Goal: Task Accomplishment & Management: Manage account settings

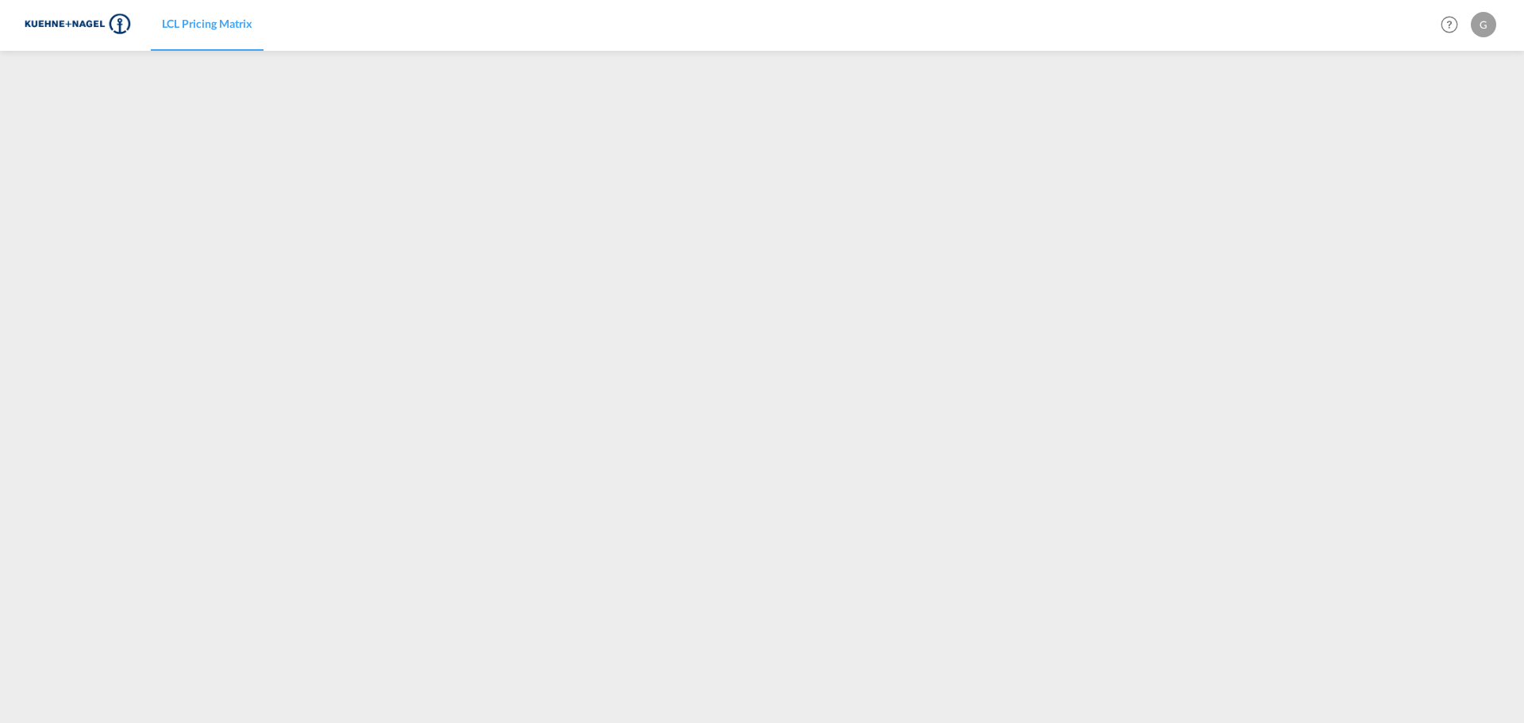
click at [1489, 23] on div "G" at bounding box center [1483, 24] width 25 height 25
click at [1467, 67] on button "My Profile" at bounding box center [1464, 70] width 103 height 32
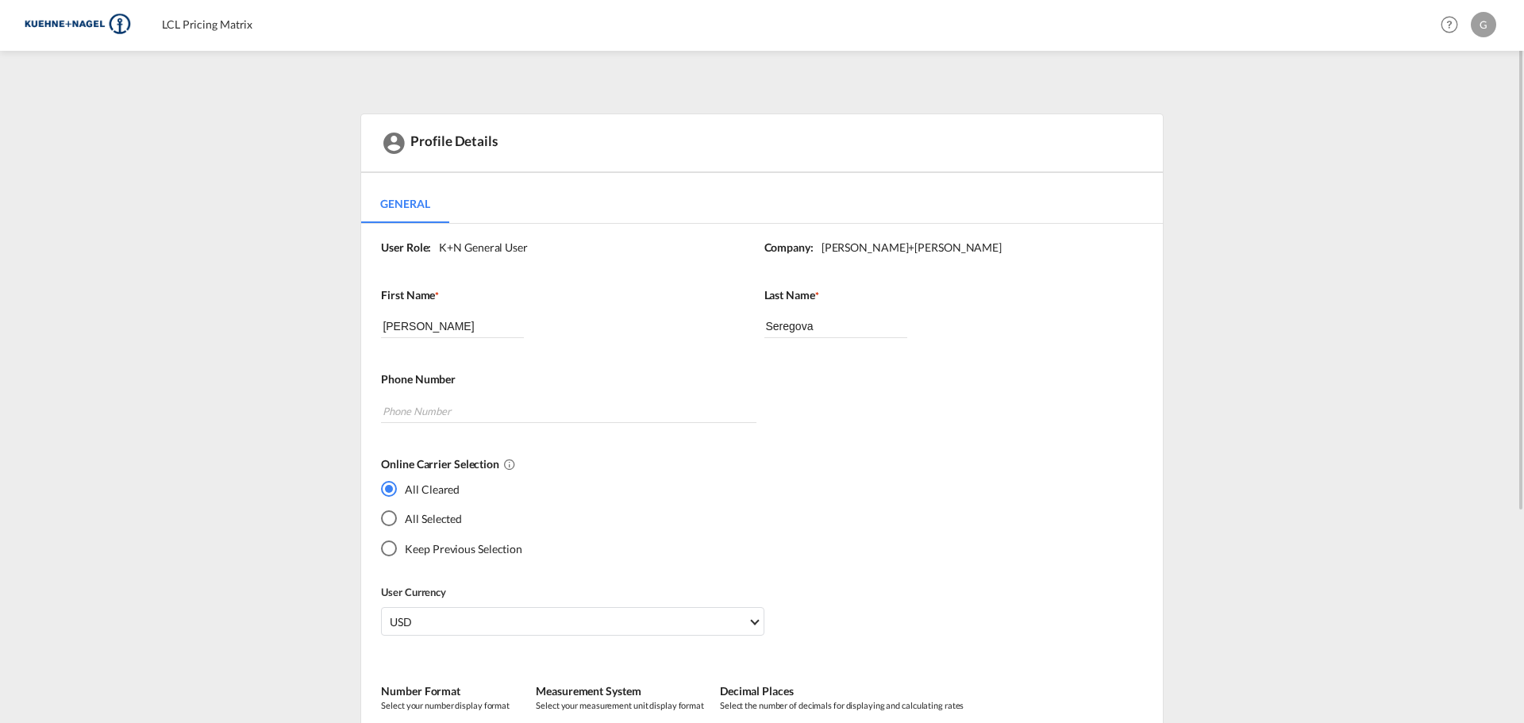
scroll to position [79, 0]
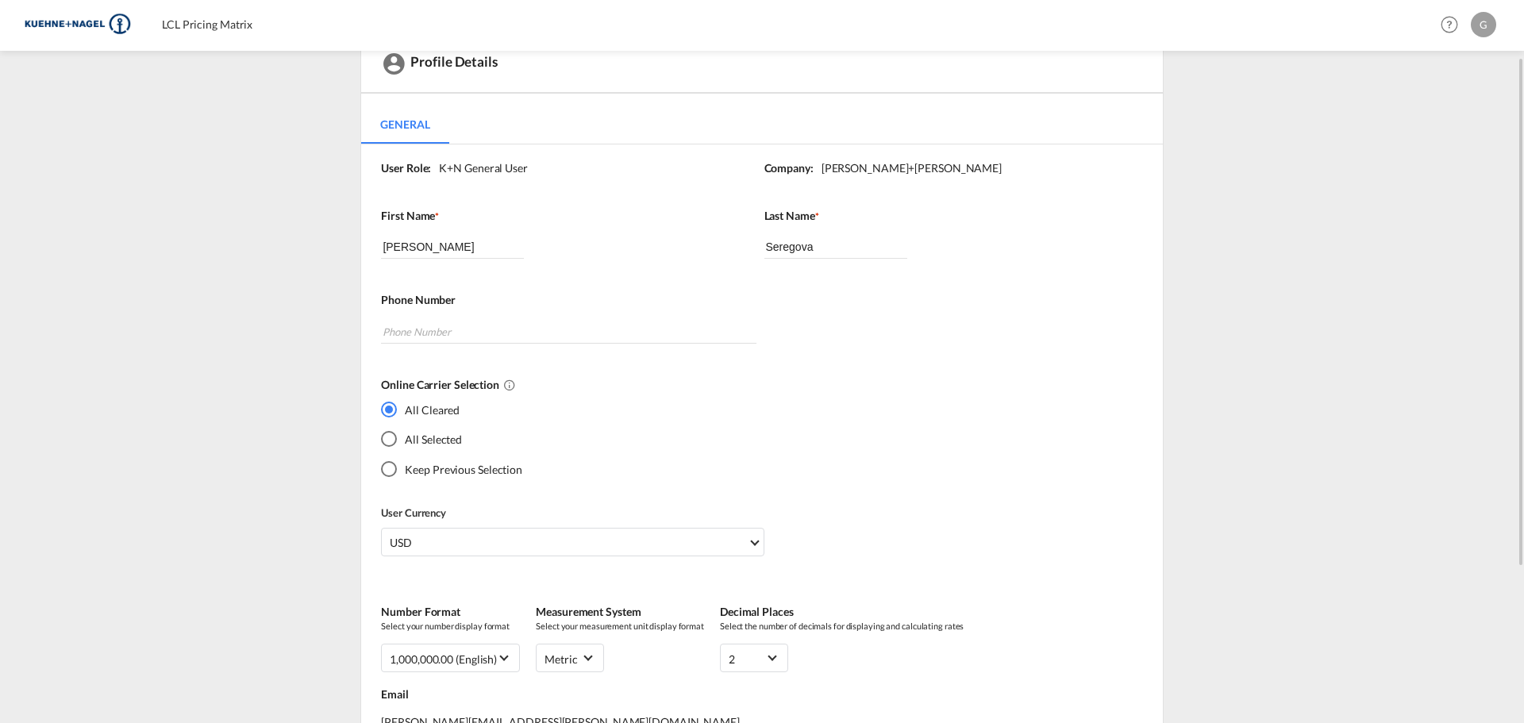
click at [402, 429] on md-radio-group "All Cleared All Selected Keep Previous Selection" at bounding box center [451, 445] width 141 height 89
click at [391, 438] on div "All Selected" at bounding box center [389, 439] width 16 height 16
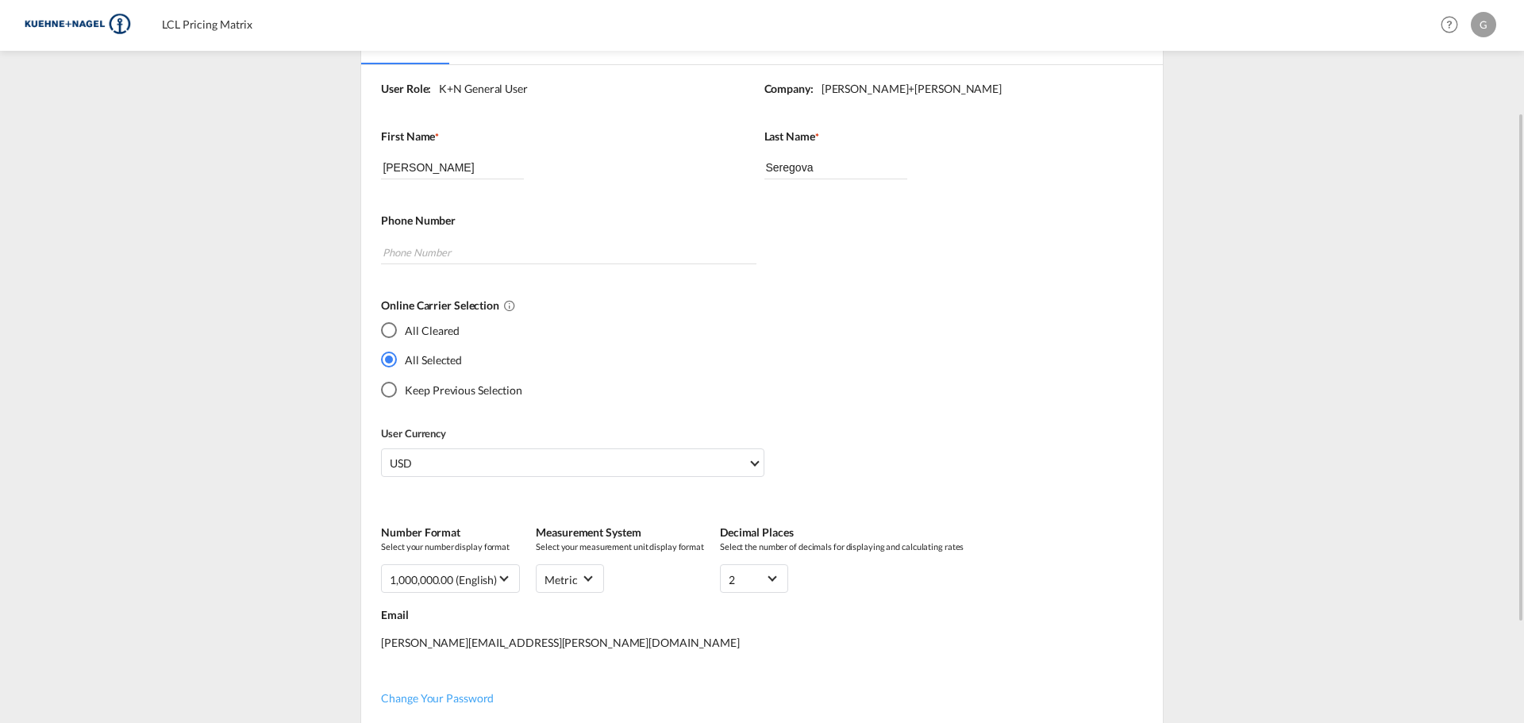
scroll to position [238, 0]
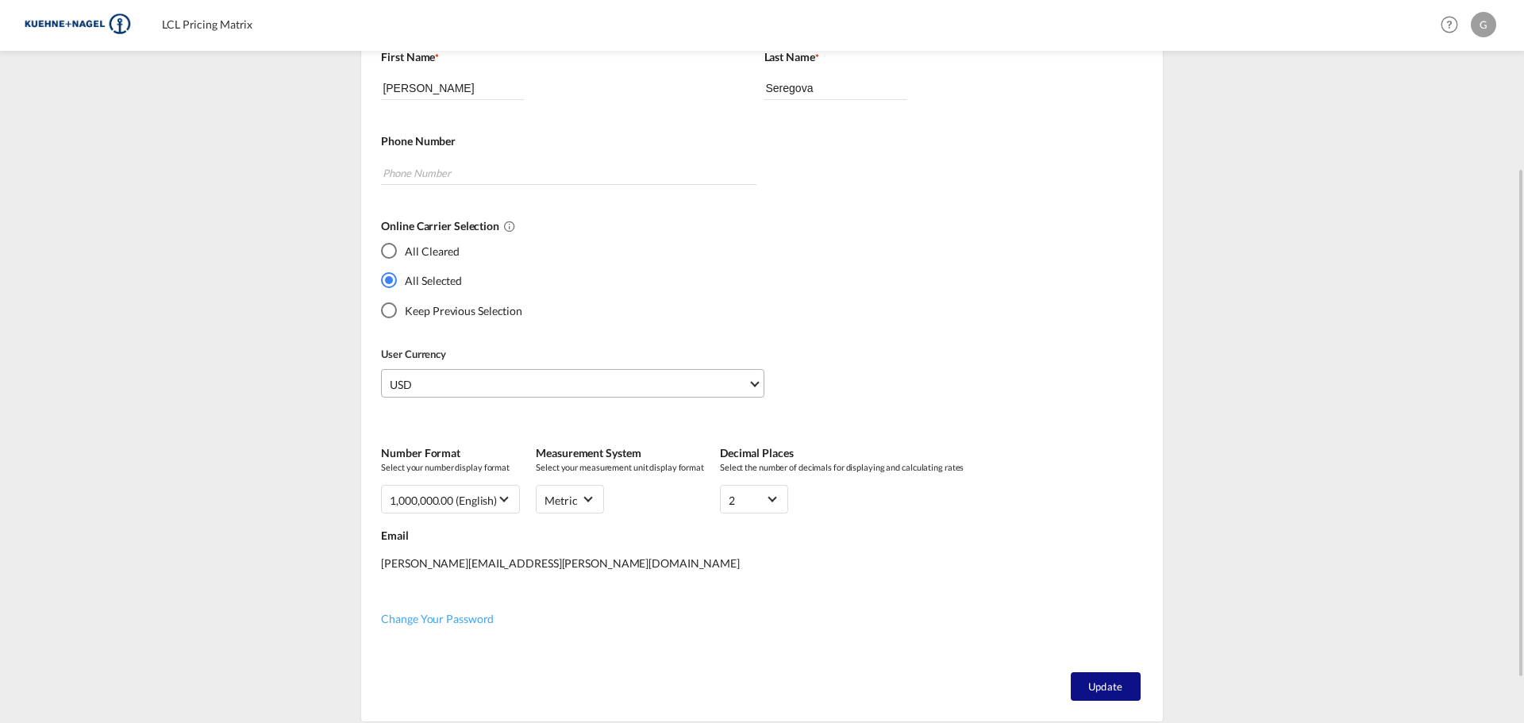
click at [752, 379] on md-select-value "USD" at bounding box center [575, 383] width 375 height 27
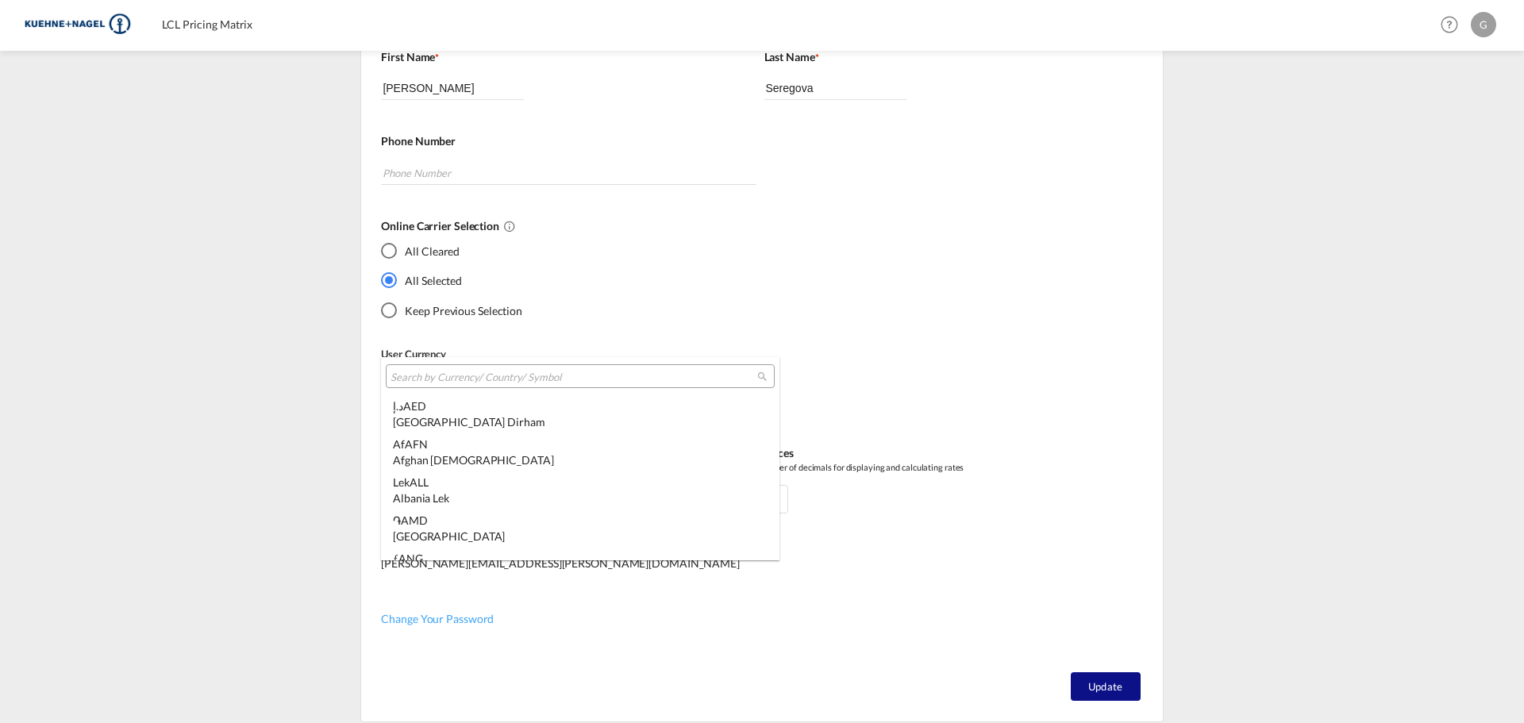
scroll to position [5479, 0]
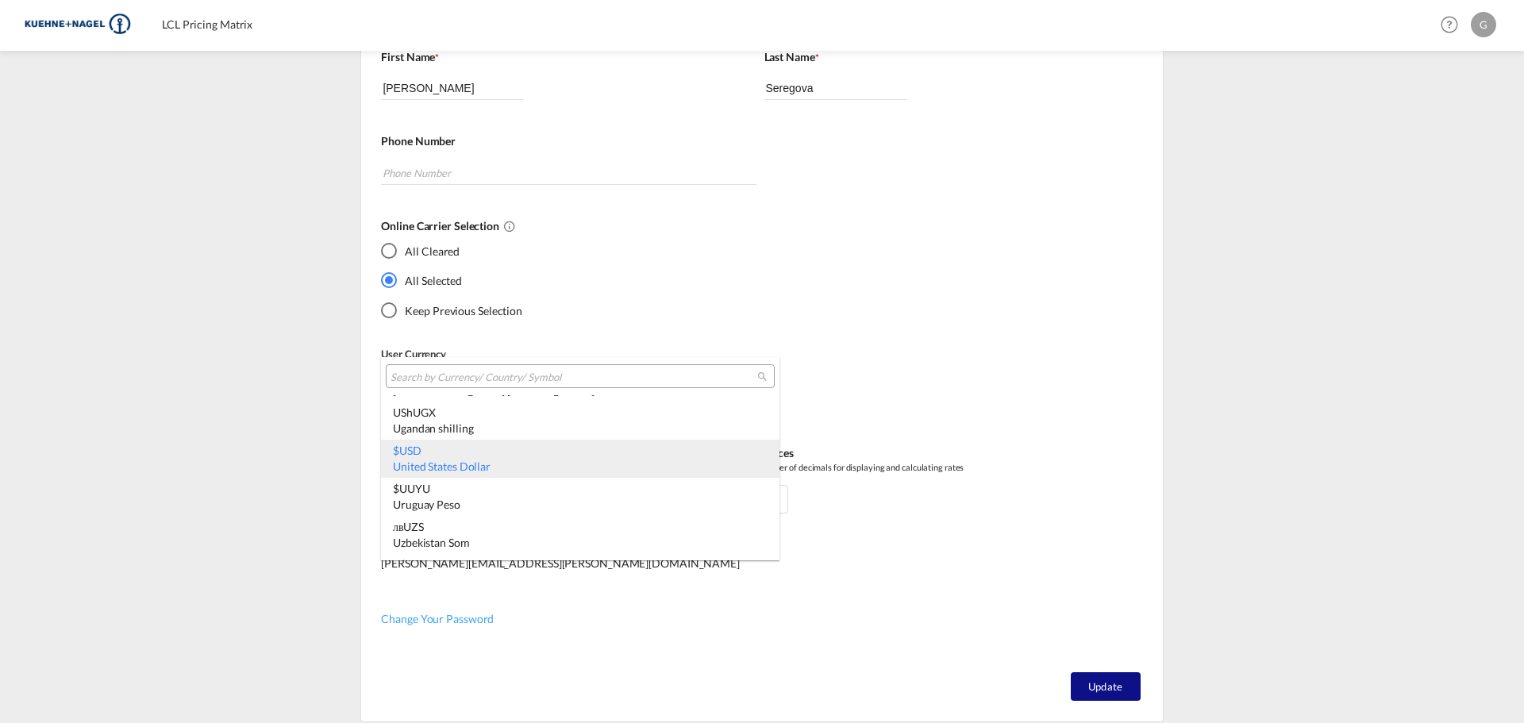
type md-option "USD"
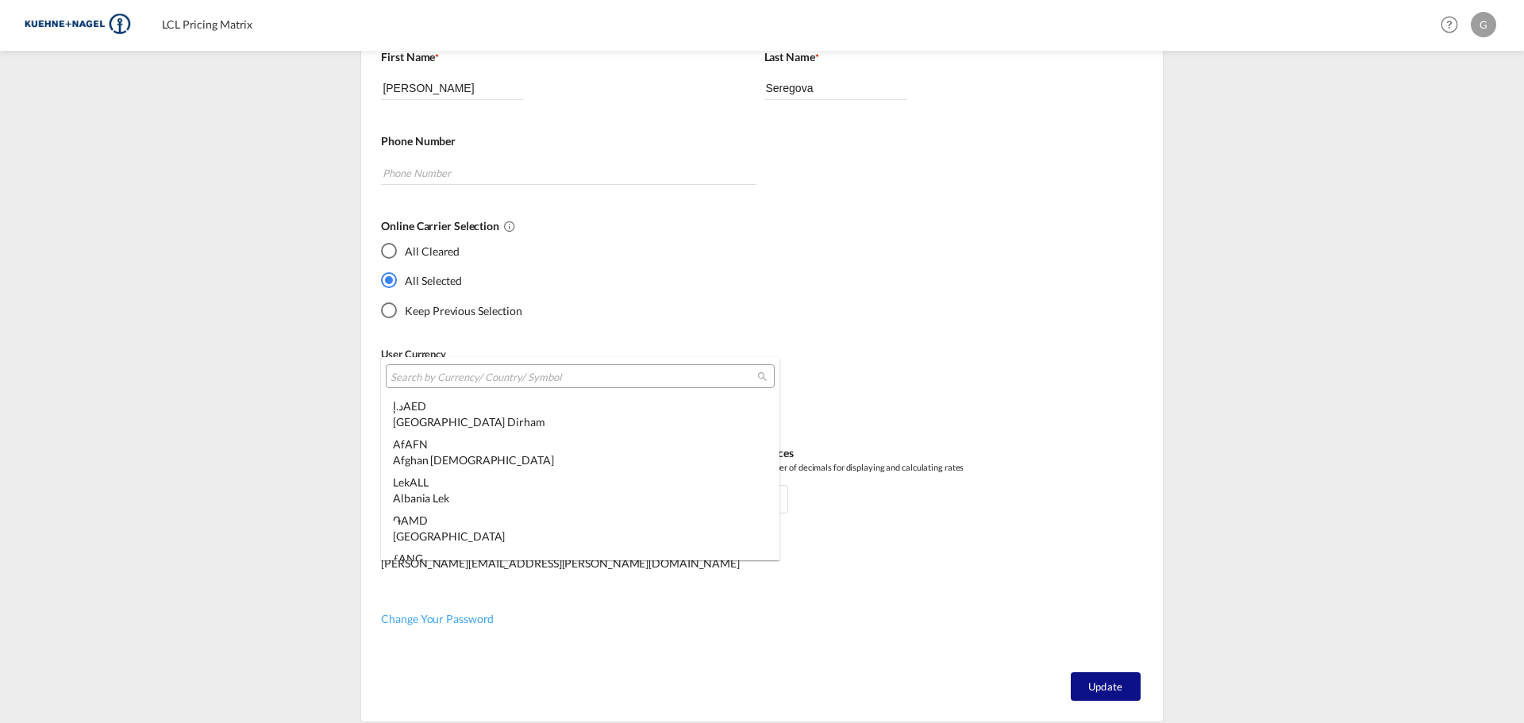
click at [512, 378] on input "search" at bounding box center [573, 377] width 367 height 14
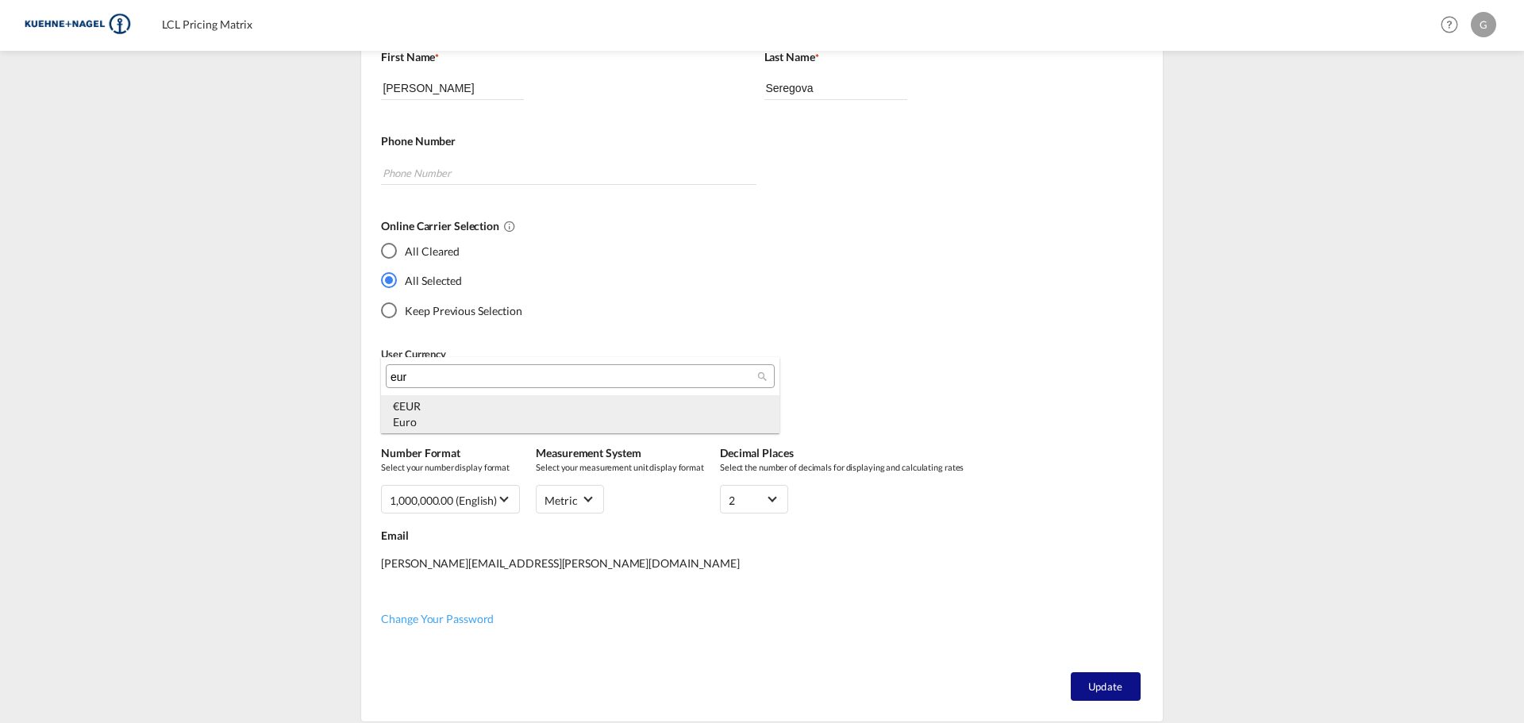
type input "eur"
click at [429, 412] on div "€ EUR Euro" at bounding box center [580, 413] width 375 height 31
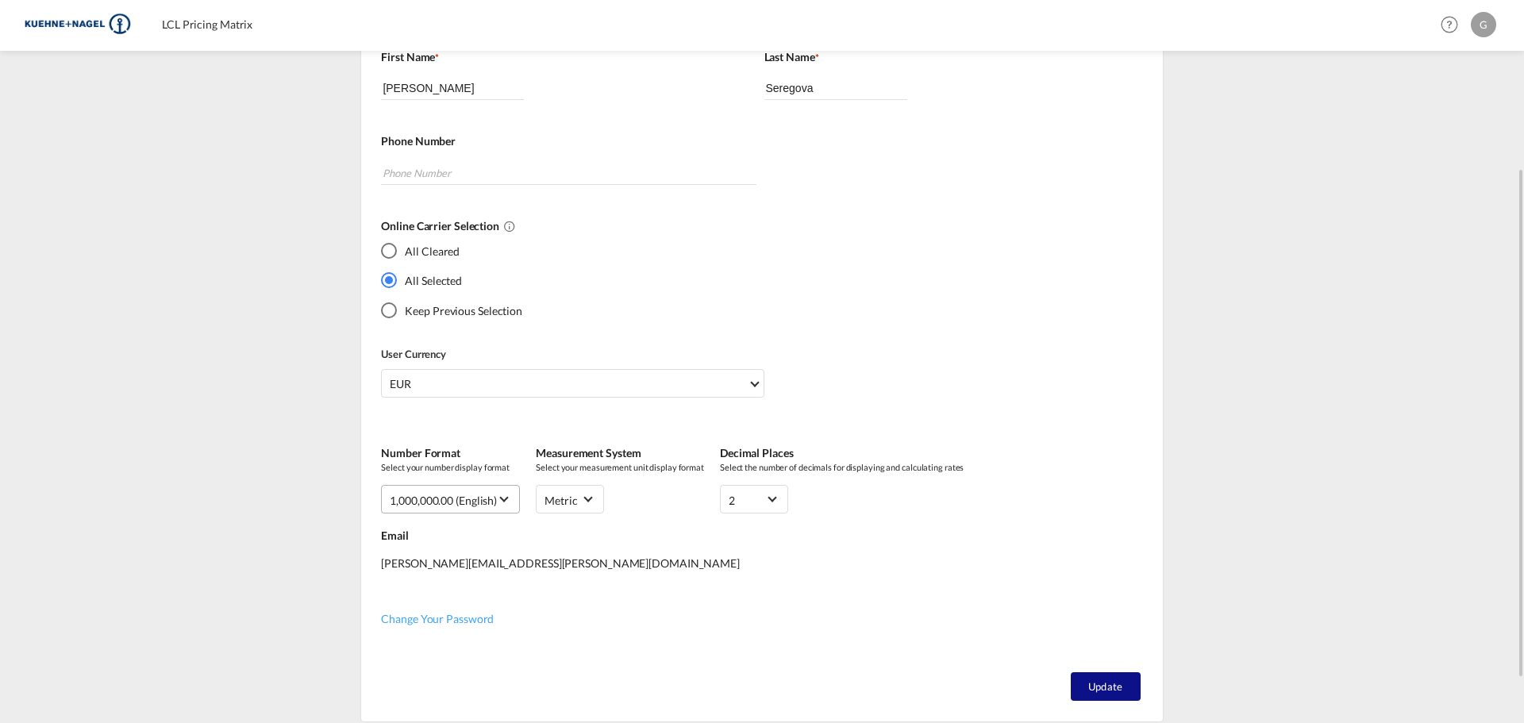
click at [494, 506] on div "1,000,000.00 (English)" at bounding box center [443, 500] width 107 height 13
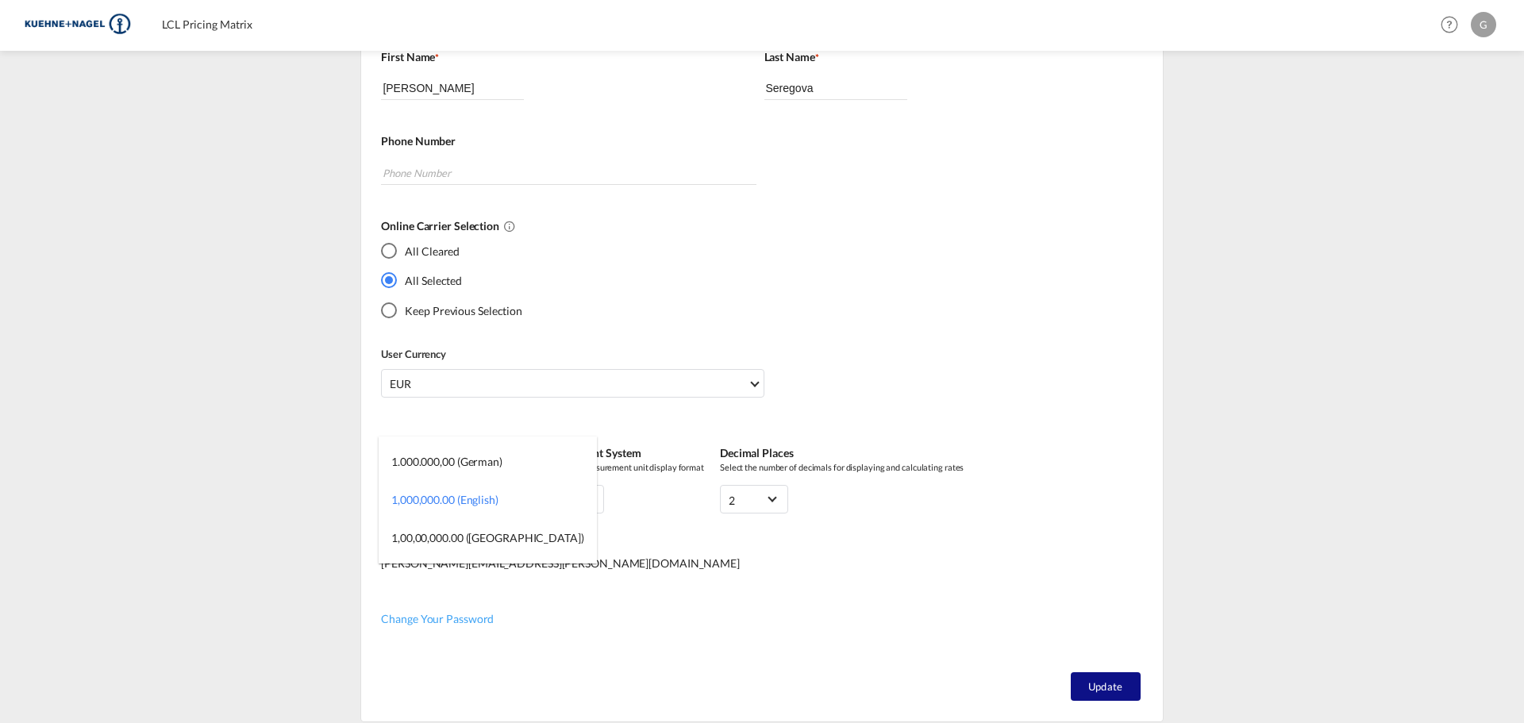
click at [827, 608] on md-backdrop at bounding box center [762, 361] width 1524 height 723
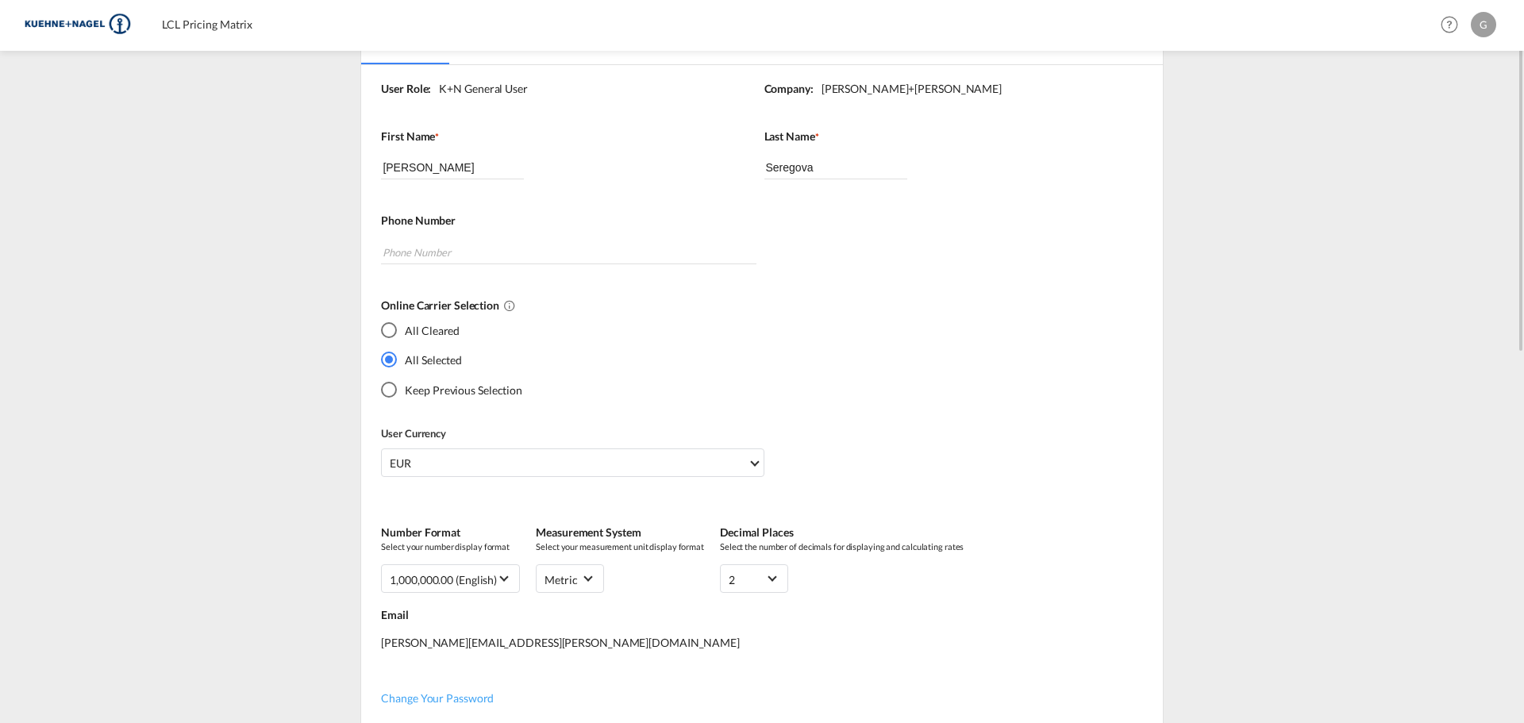
scroll to position [300, 0]
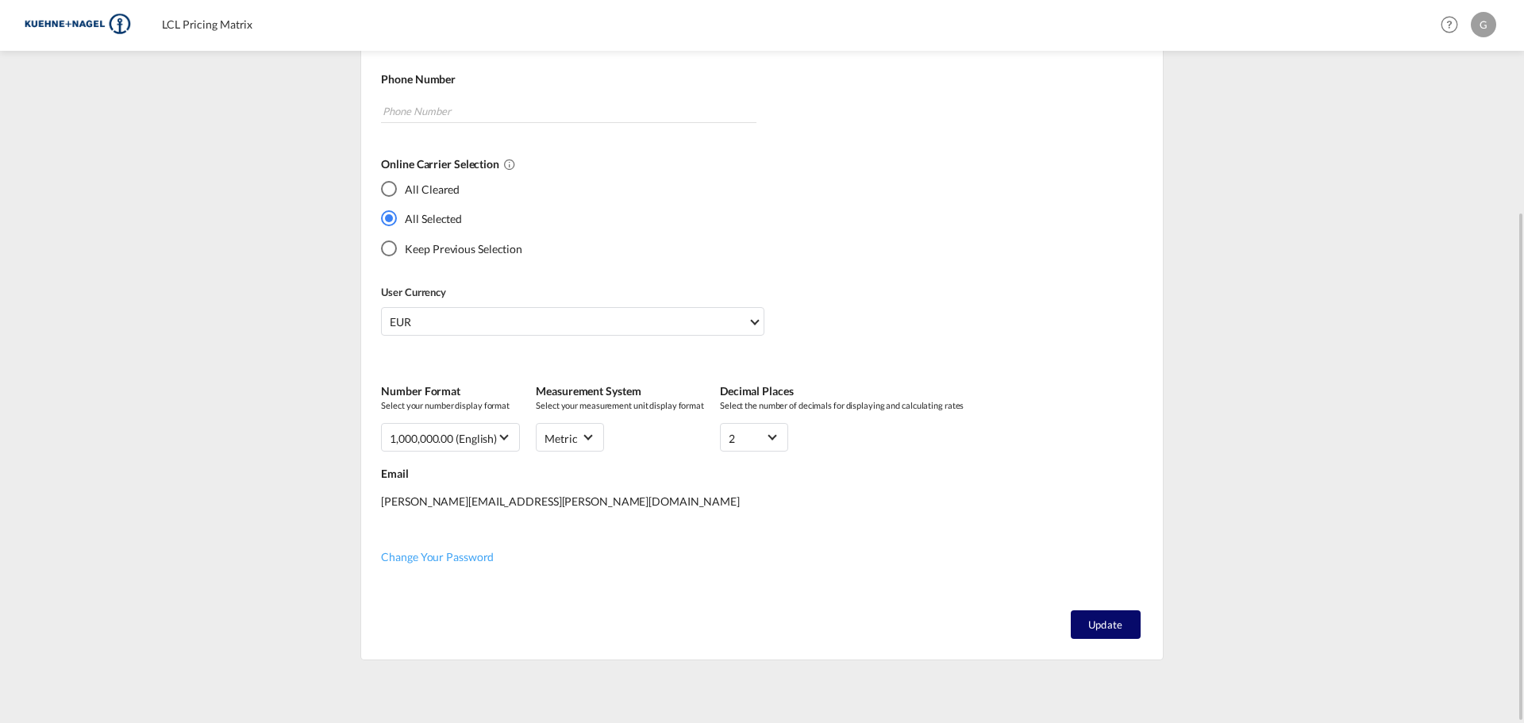
click at [1121, 631] on button "Update" at bounding box center [1106, 624] width 70 height 29
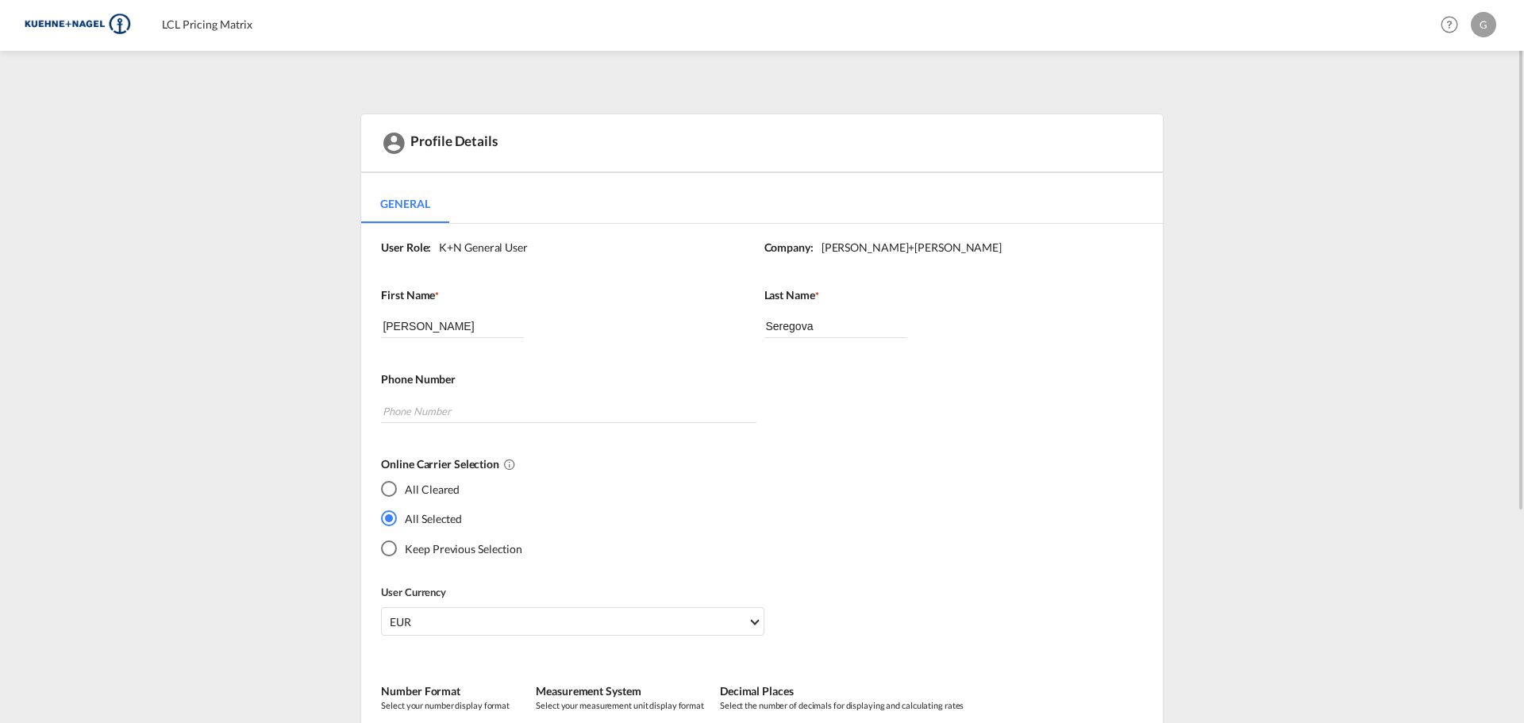
click at [1482, 22] on div "G" at bounding box center [1483, 24] width 25 height 25
click at [244, 21] on md-backdrop at bounding box center [762, 361] width 1524 height 723
click at [225, 29] on span "LCL Pricing Matrix" at bounding box center [207, 23] width 90 height 13
